Goal: Obtain resource: Obtain resource

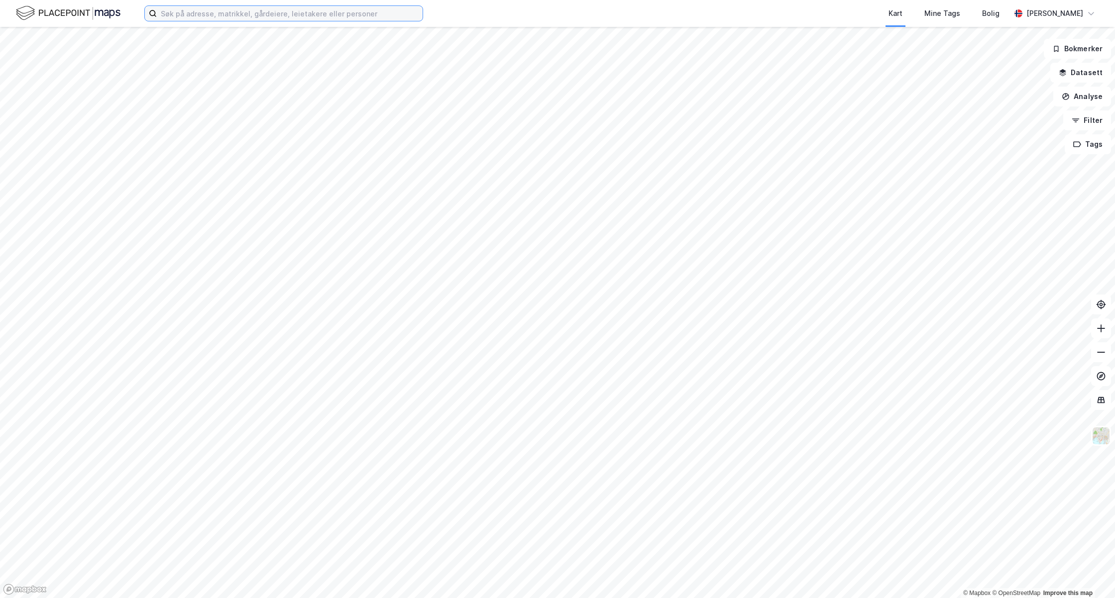
click at [285, 15] on input at bounding box center [290, 13] width 266 height 15
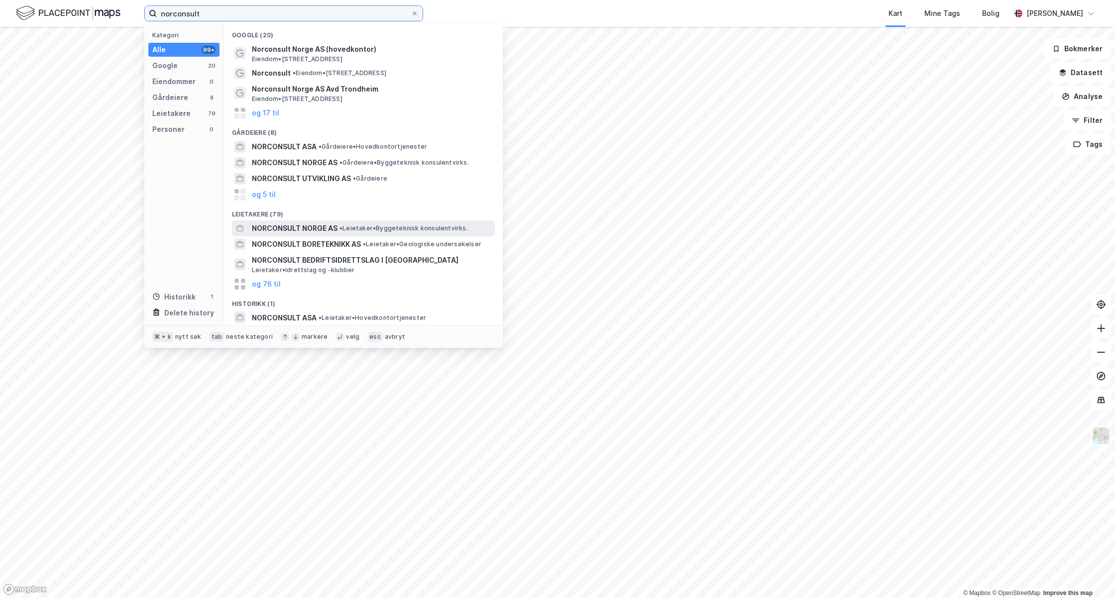
type input "norconsult"
click at [326, 222] on span "NORCONSULT NORGE AS" at bounding box center [295, 228] width 86 height 12
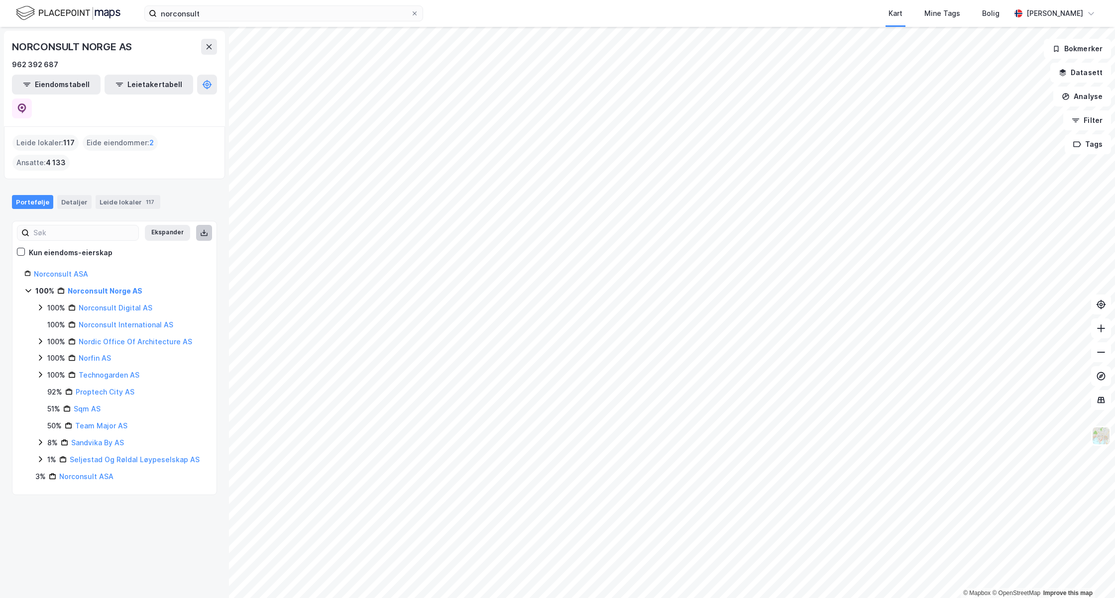
click at [203, 229] on icon at bounding box center [204, 233] width 8 height 8
click at [1079, 100] on button "Analyse" at bounding box center [1082, 97] width 58 height 20
click at [1079, 71] on button "Datasett" at bounding box center [1080, 73] width 61 height 20
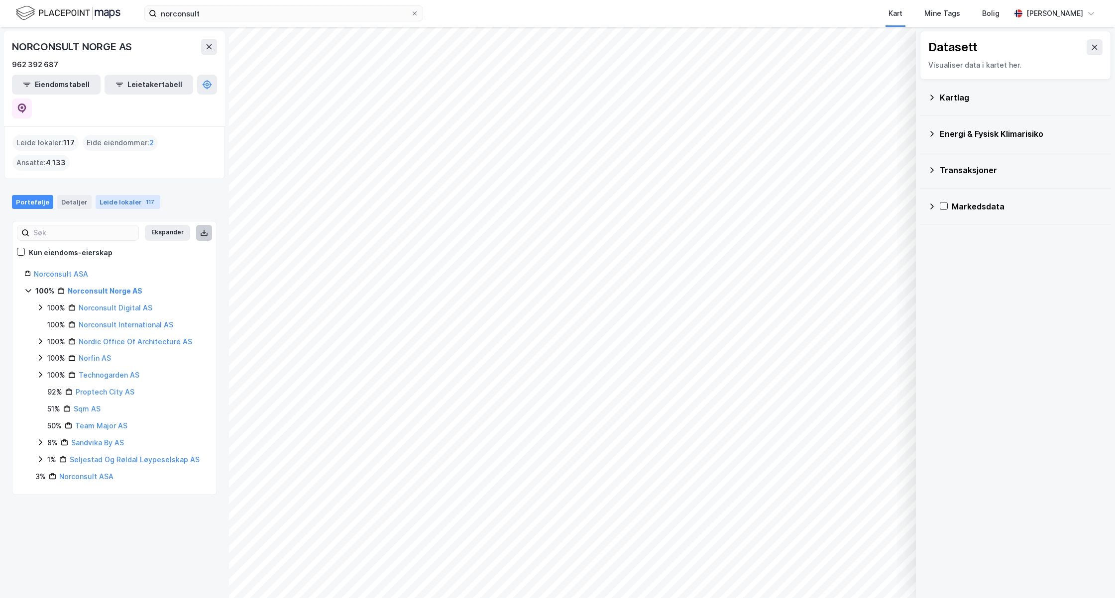
click at [116, 195] on div "Leide lokaler 117" at bounding box center [128, 202] width 65 height 14
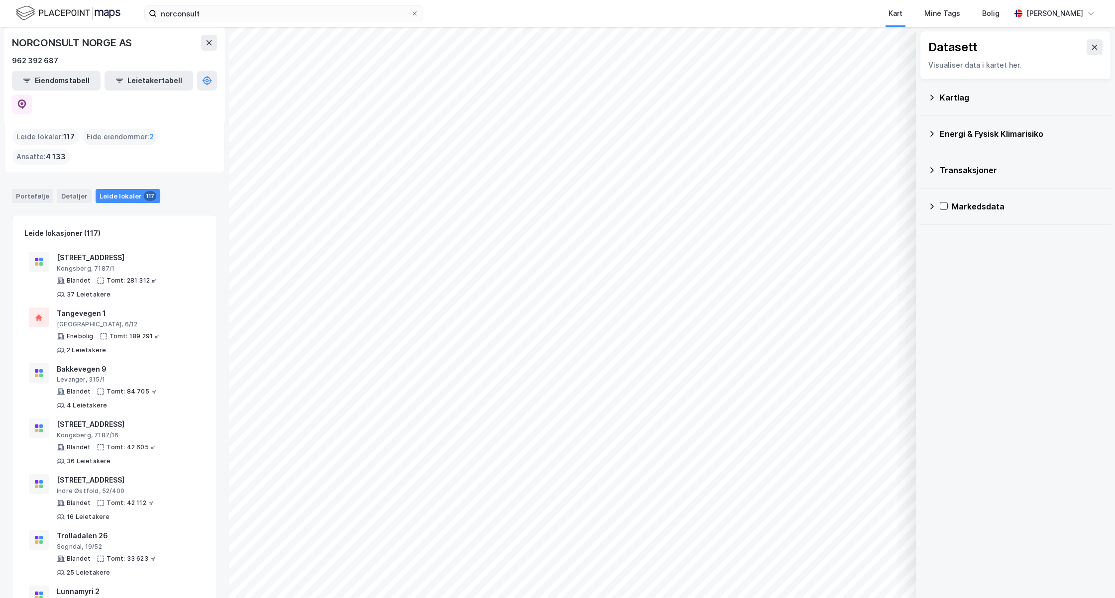
scroll to position [1, 0]
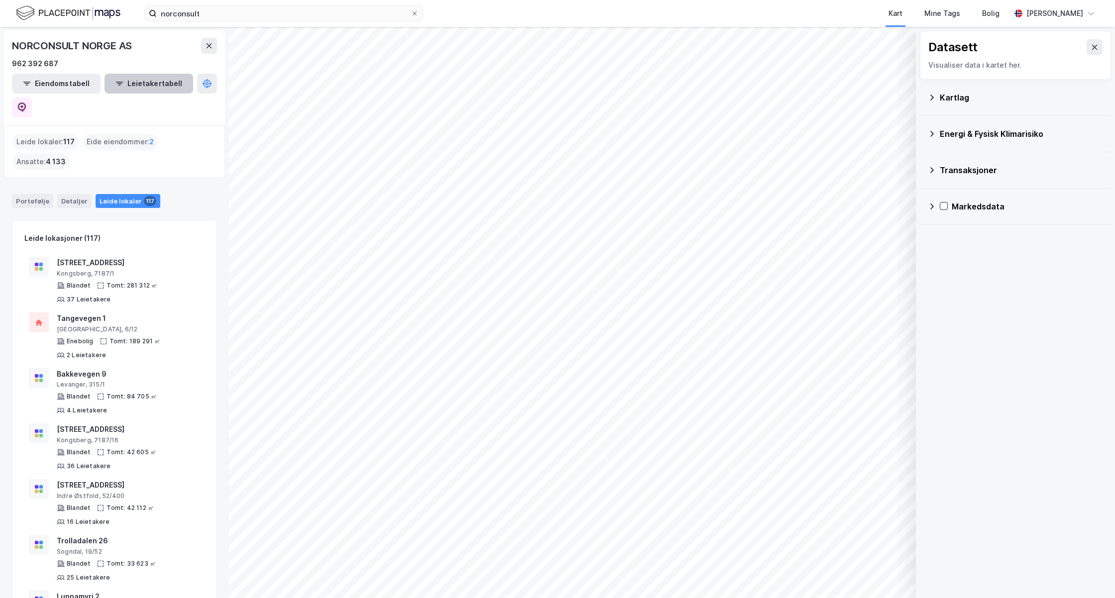
click at [137, 81] on button "Leietakertabell" at bounding box center [149, 84] width 89 height 20
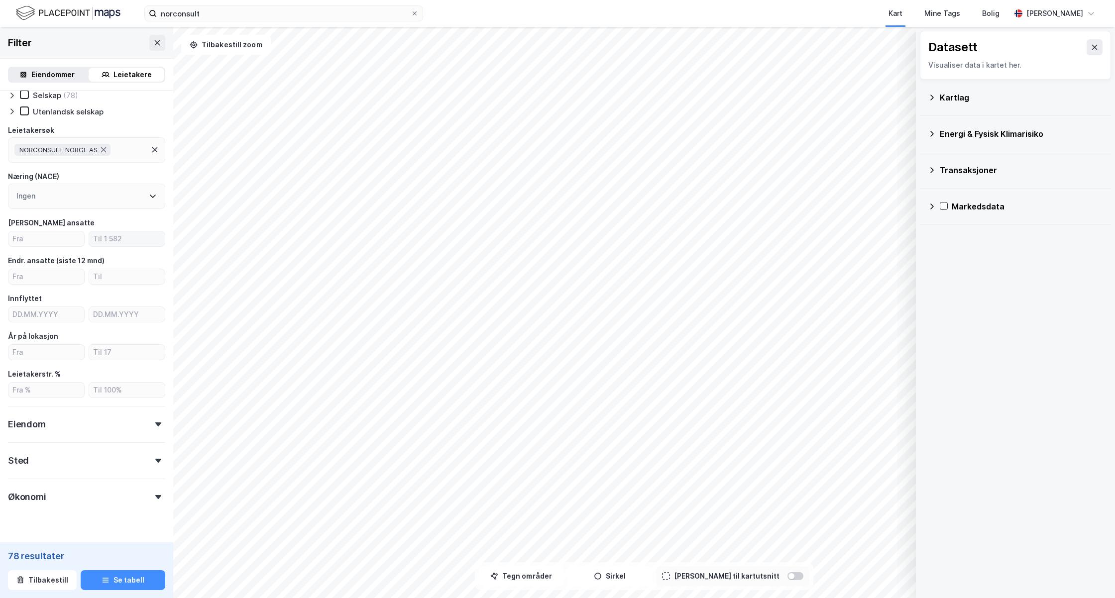
scroll to position [80, 0]
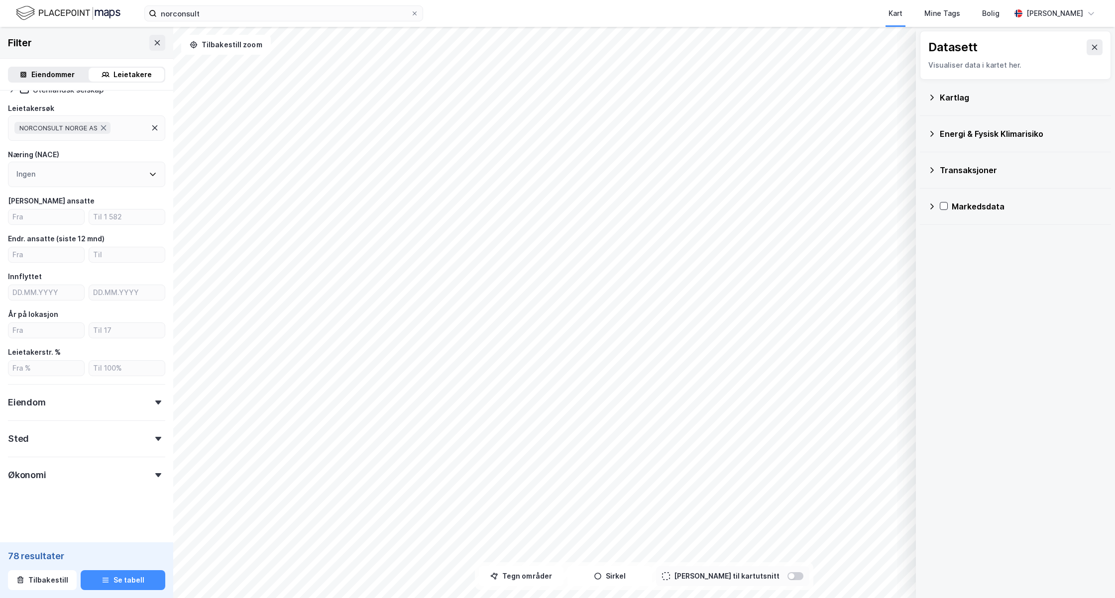
click at [151, 403] on div "Eiendom" at bounding box center [86, 398] width 157 height 28
click at [153, 406] on div "Eiendom" at bounding box center [86, 398] width 157 height 28
click at [65, 409] on div "Eiendom" at bounding box center [86, 398] width 157 height 28
click at [22, 478] on icon at bounding box center [24, 474] width 7 height 7
click at [25, 462] on icon at bounding box center [24, 458] width 7 height 7
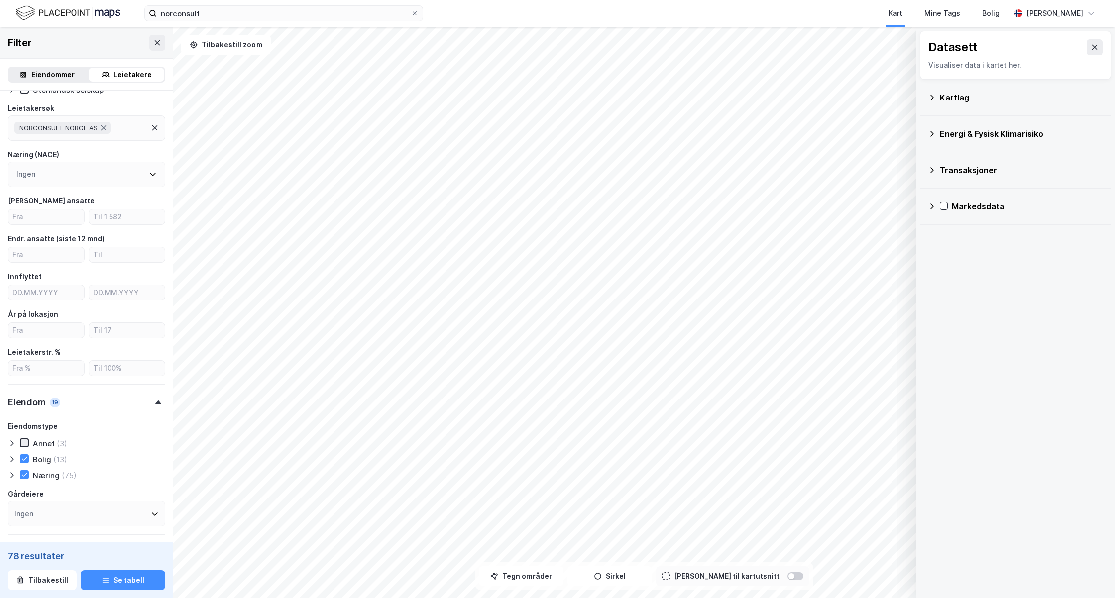
click at [25, 445] on icon at bounding box center [24, 442] width 7 height 7
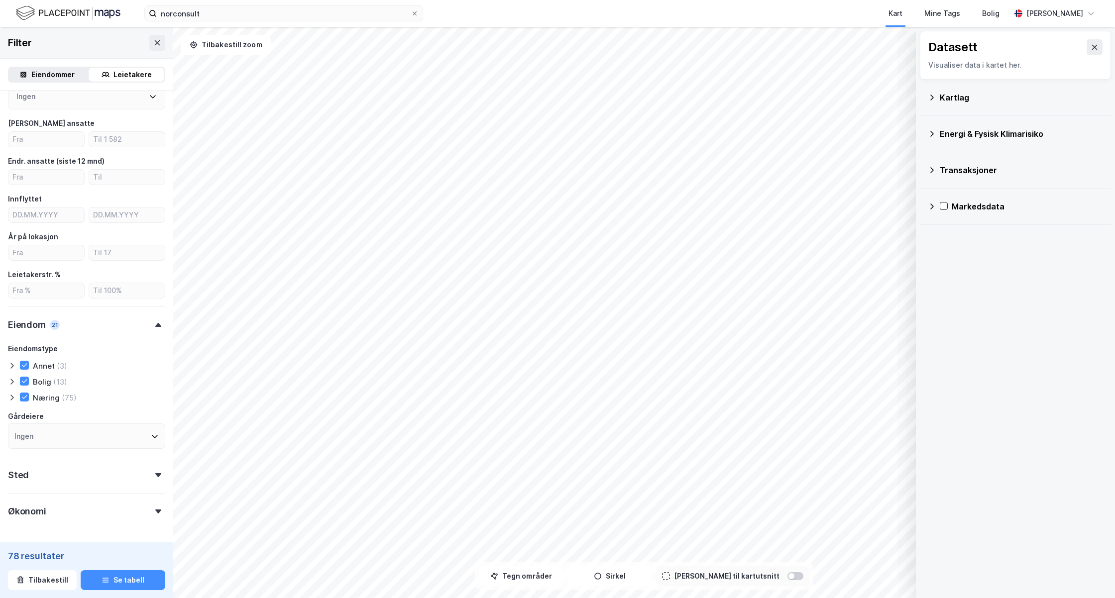
scroll to position [195, 0]
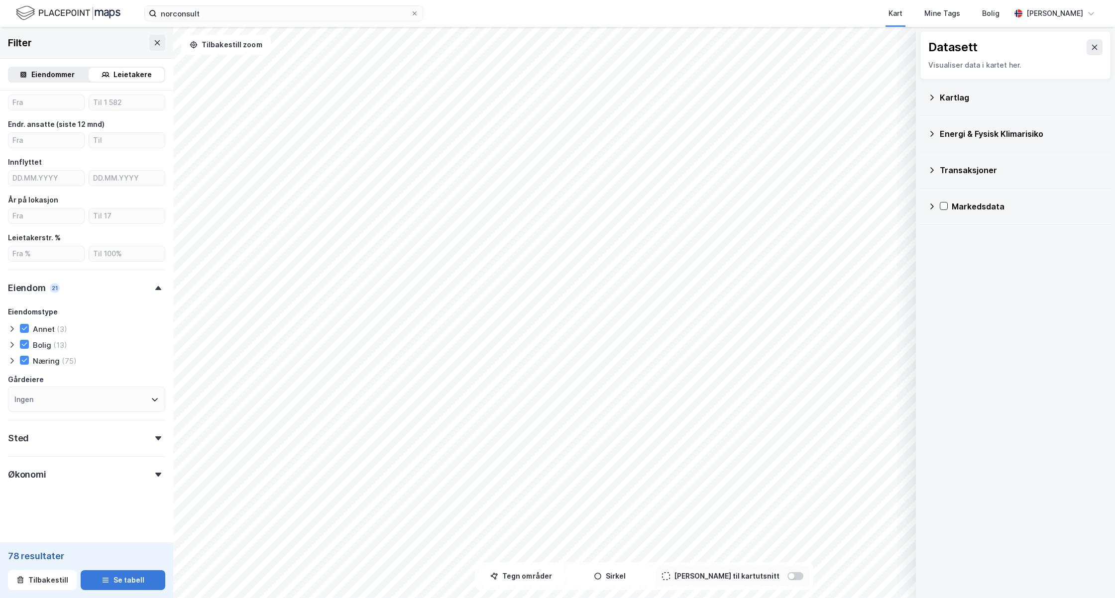
click at [119, 582] on button "Se tabell" at bounding box center [123, 580] width 85 height 20
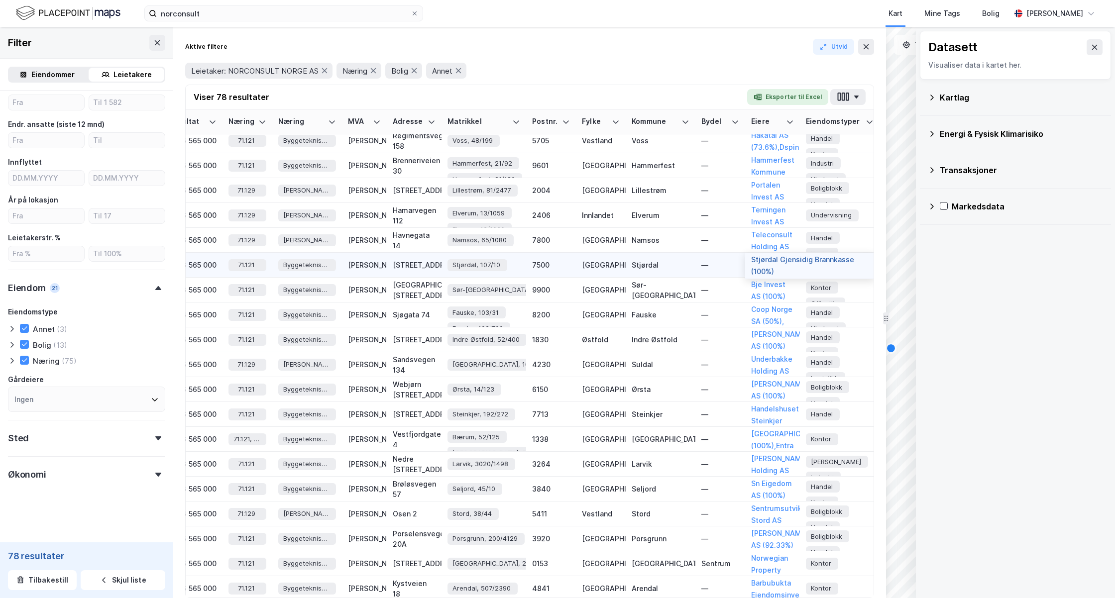
scroll to position [1, 1357]
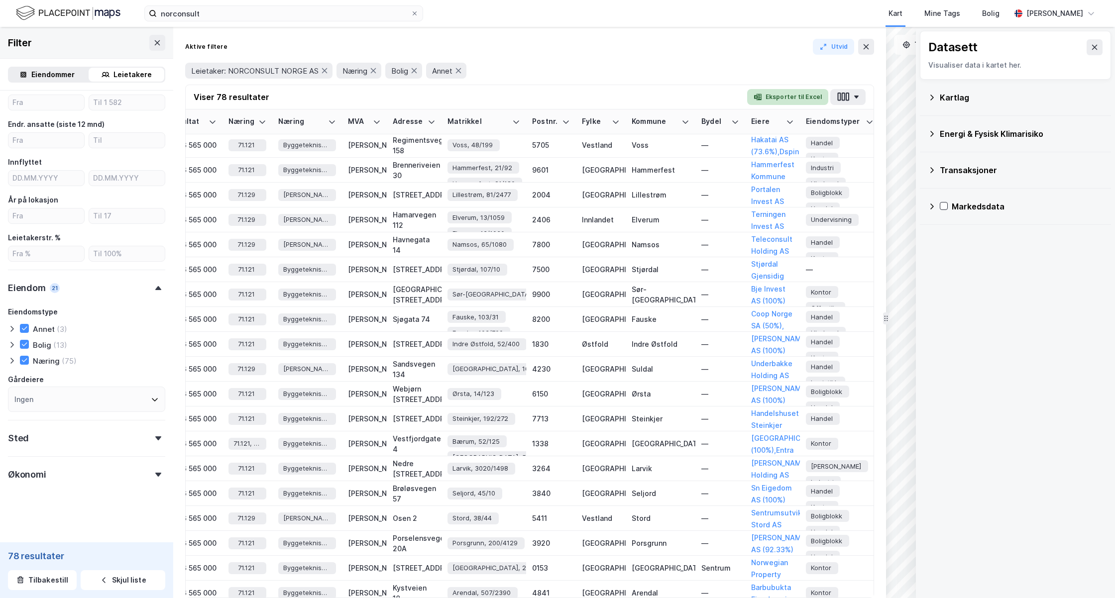
click at [802, 99] on button "Eksporter til Excel" at bounding box center [787, 97] width 81 height 16
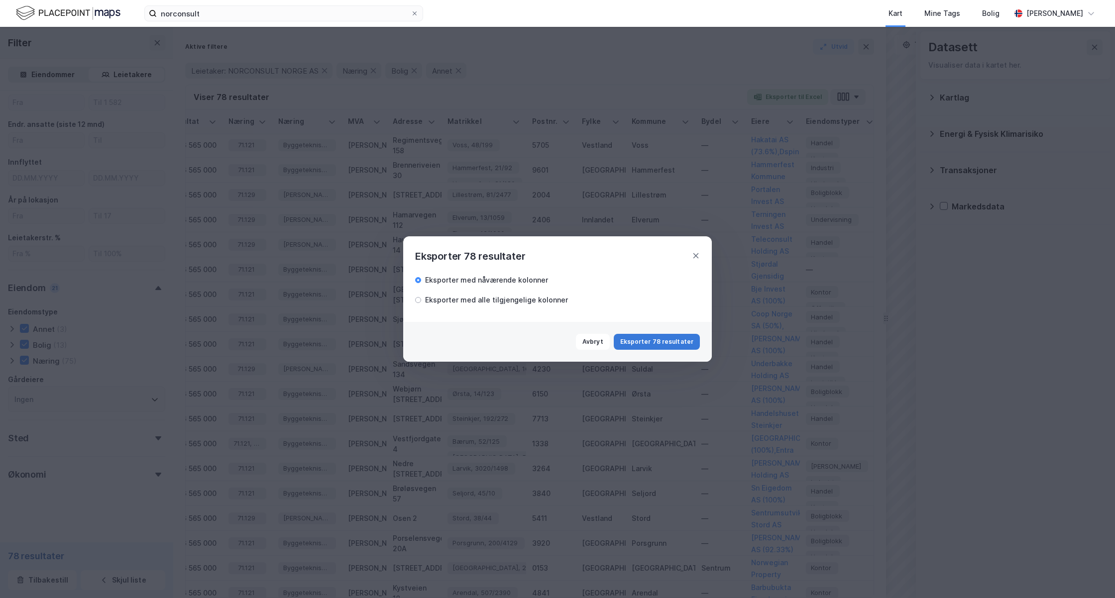
click at [655, 341] on button "Eksporter 78 resultater" at bounding box center [657, 342] width 86 height 16
